Goal: Check status

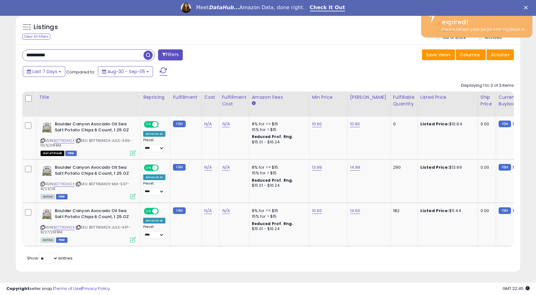
scroll to position [130, 293]
